Goal: Task Accomplishment & Management: Manage account settings

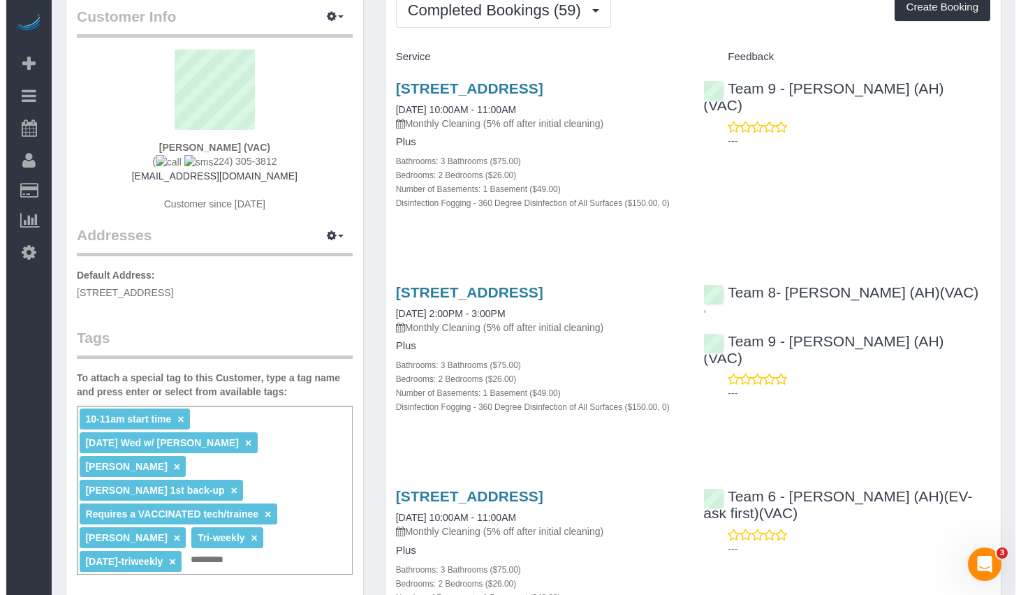
scroll to position [140, 0]
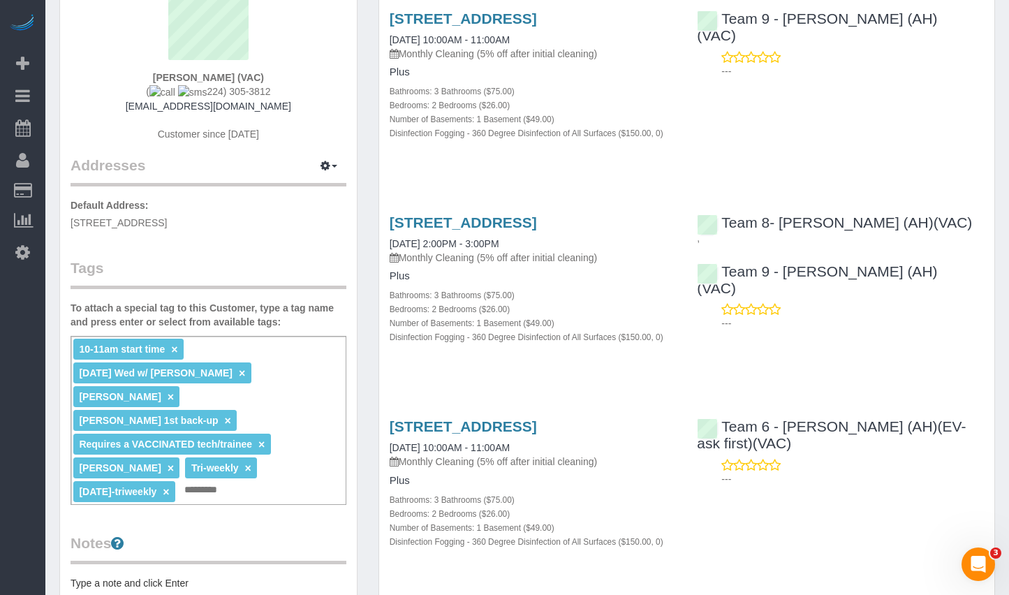
click at [219, 481] on input "text" at bounding box center [205, 490] width 48 height 18
click at [168, 462] on link "×" at bounding box center [171, 468] width 6 height 12
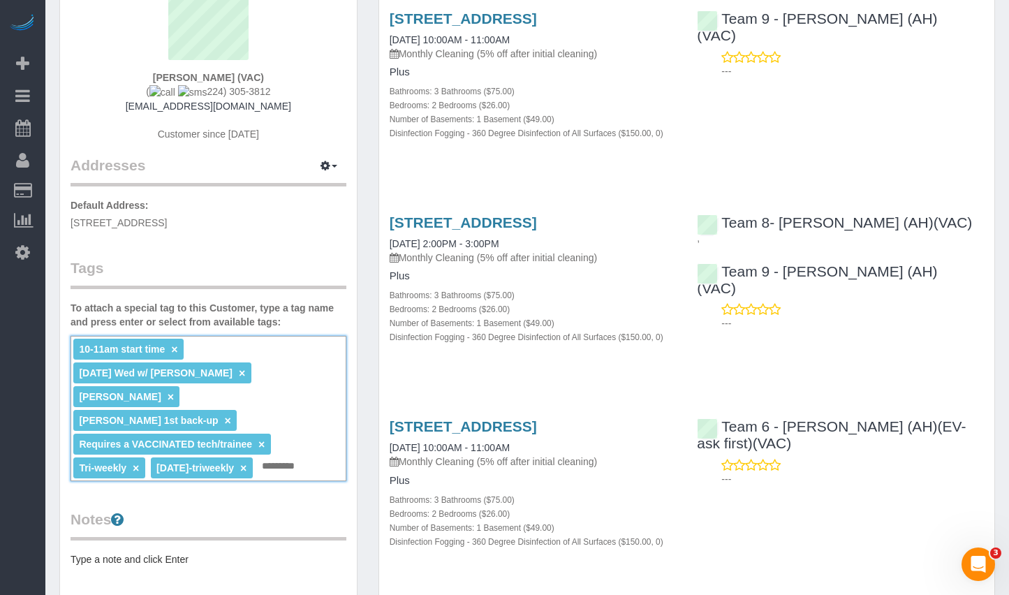
click at [307, 457] on input "text" at bounding box center [282, 466] width 48 height 18
type input "**********"
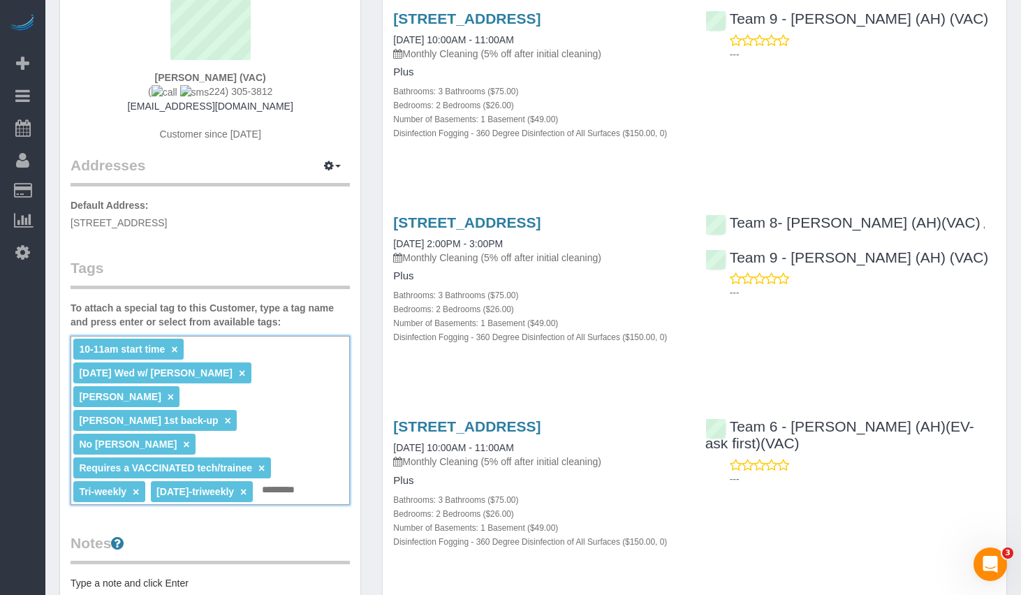
scroll to position [0, 0]
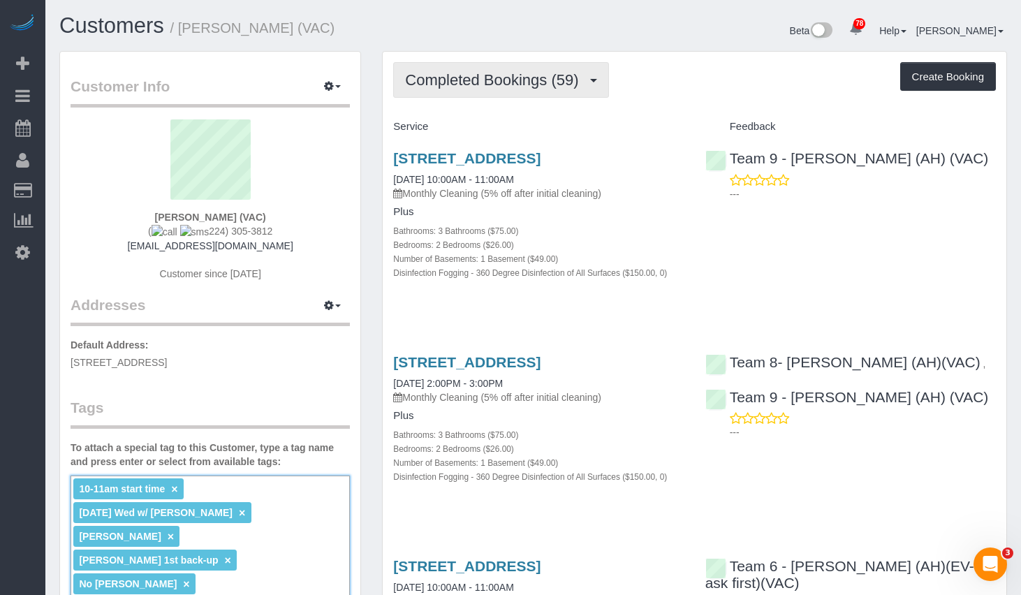
click at [534, 94] on button "Completed Bookings (59)" at bounding box center [500, 80] width 215 height 36
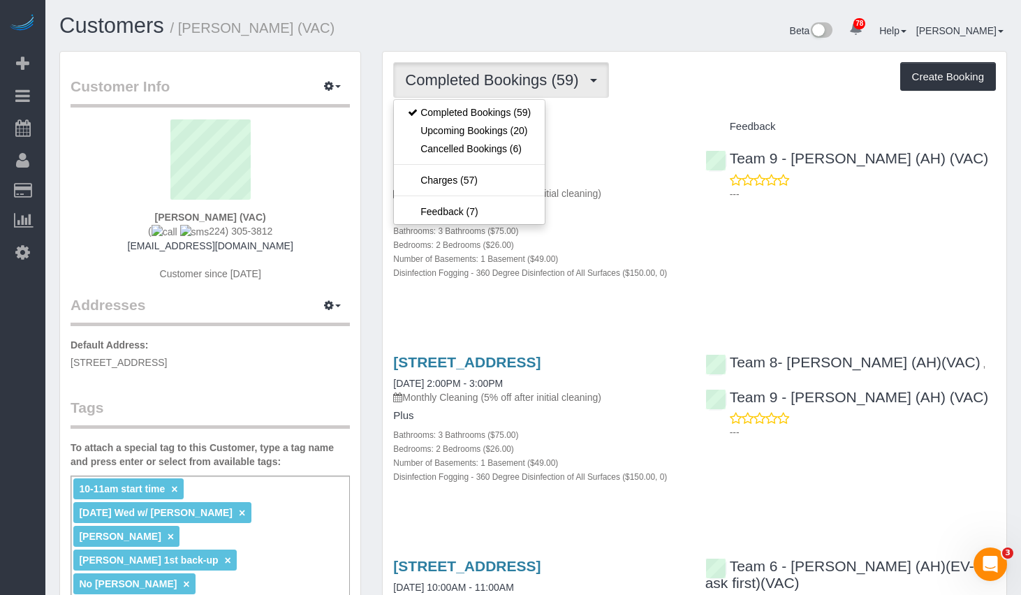
click at [742, 30] on div "Beta 78 Your Notifications You have 0 alerts × You have 1 to charge for [DATE] …" at bounding box center [776, 32] width 485 height 37
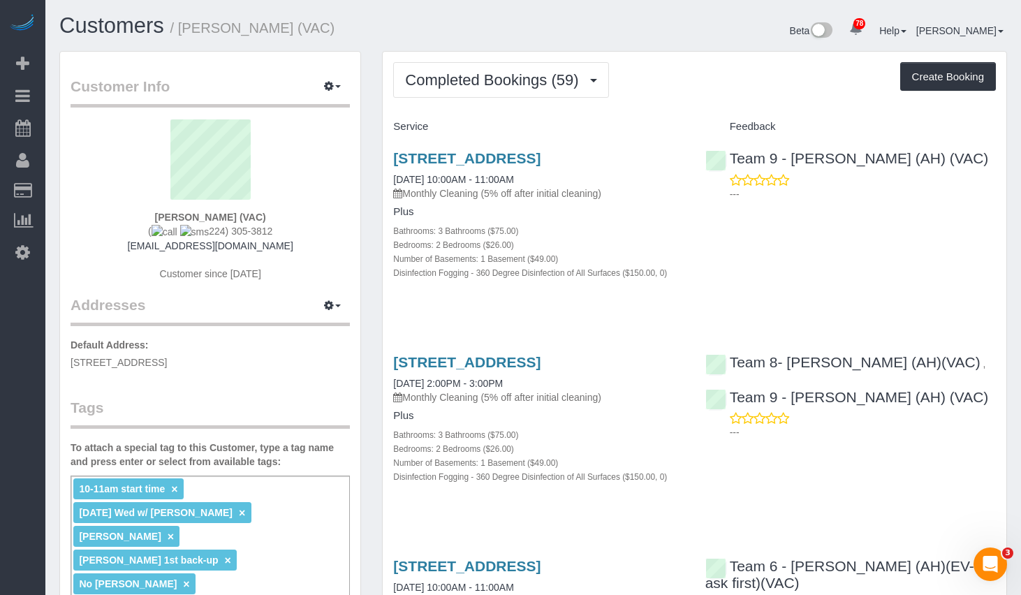
drag, startPoint x: 199, startPoint y: 29, endPoint x: 383, endPoint y: 29, distance: 183.7
click at [383, 29] on h1 "Customers / [PERSON_NAME] (VAC)" at bounding box center [291, 26] width 464 height 24
copy small "[PERSON_NAME] (VAC)"
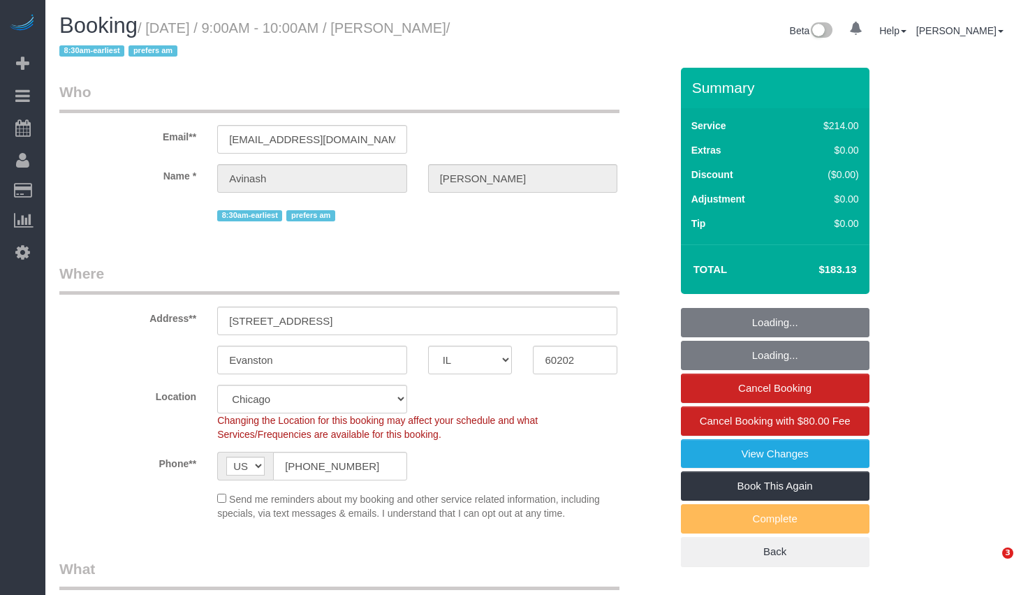
select select "IL"
select select "string:fspay-0c5b9879-da17-4785-acd9-5465d77a9964"
select select "512"
select select "2"
select select "object:971"
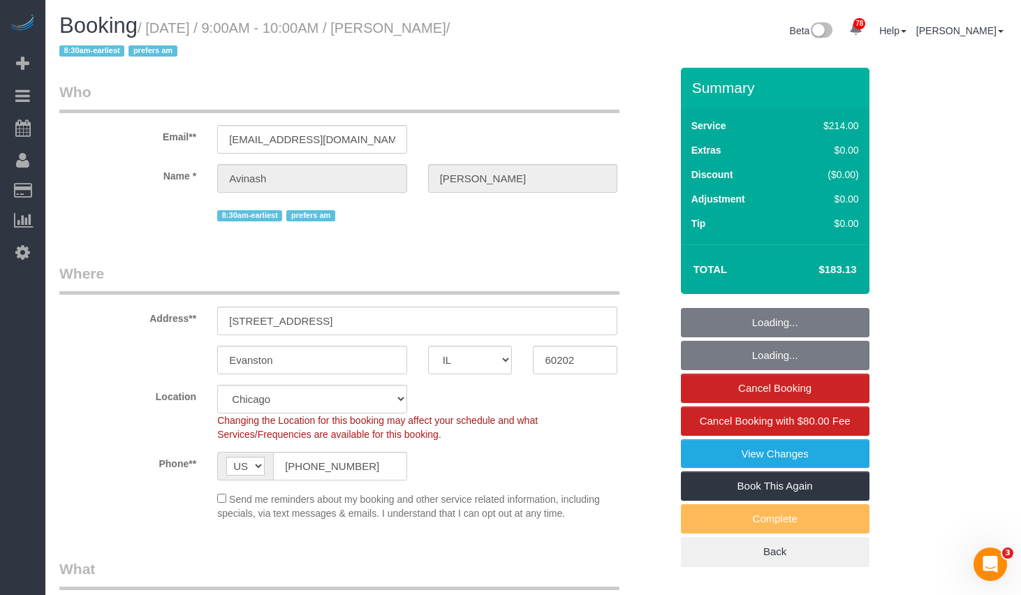
select select "number:1"
select select "number:58"
select select "number:139"
select select "number:106"
select select "2"
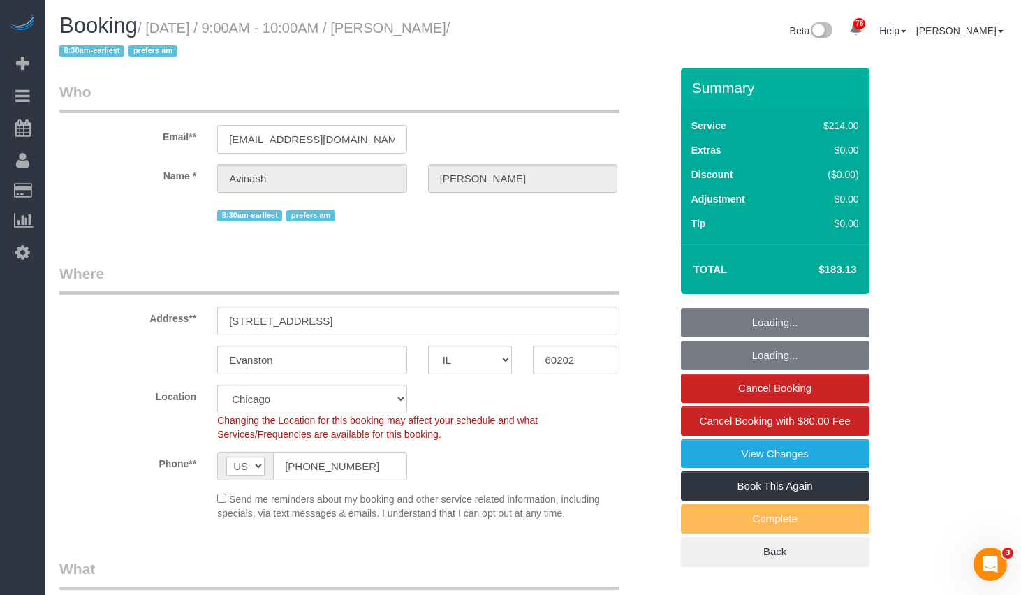
select select "object:1373"
